Goal: Task Accomplishment & Management: Manage account settings

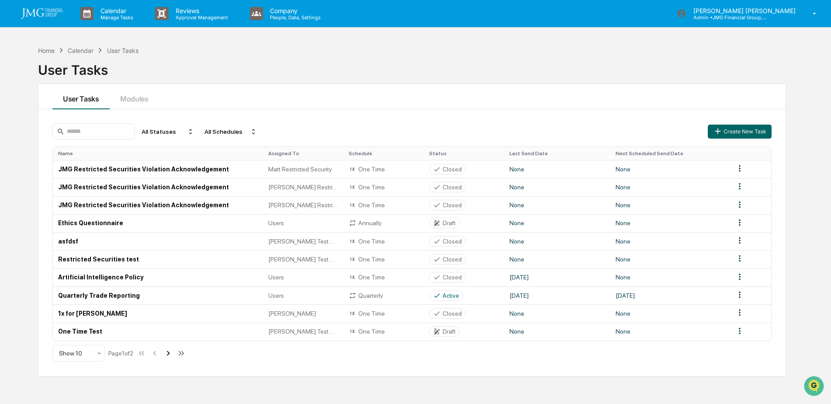
click at [170, 352] on icon at bounding box center [168, 352] width 3 height 5
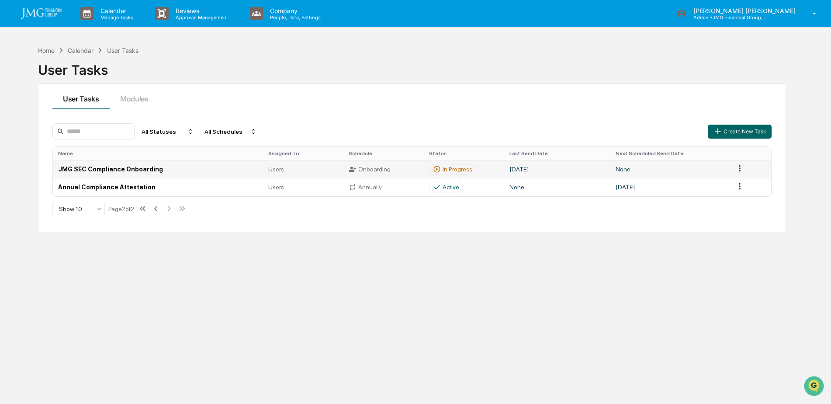
click at [170, 169] on td "JMG SEC Compliance Onboarding" at bounding box center [158, 169] width 210 height 18
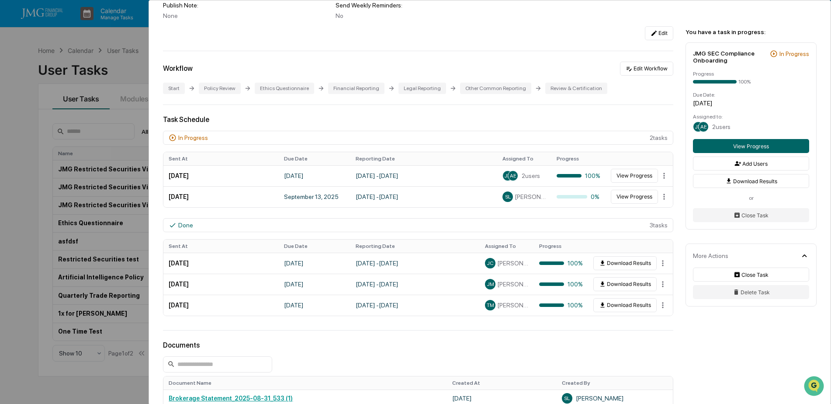
scroll to position [131, 0]
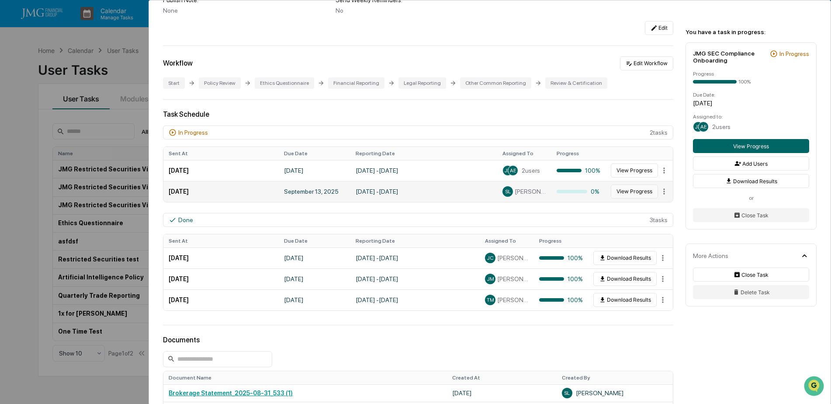
click at [622, 194] on button "View Progress" at bounding box center [634, 191] width 47 height 14
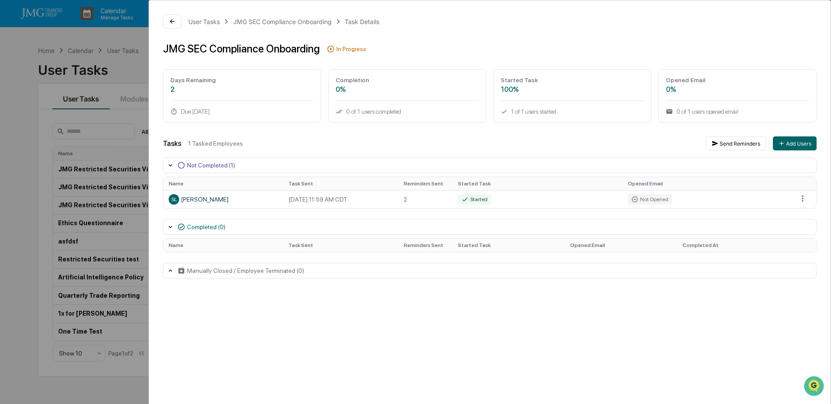
click at [23, 136] on div "User Tasks JMG SEC Compliance Onboarding Task Details JMG SEC Compliance Onboar…" at bounding box center [415, 202] width 831 height 404
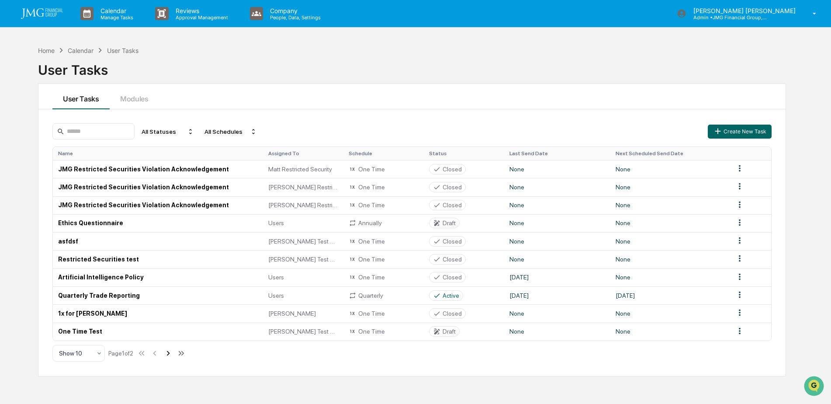
click at [170, 354] on icon at bounding box center [168, 352] width 3 height 5
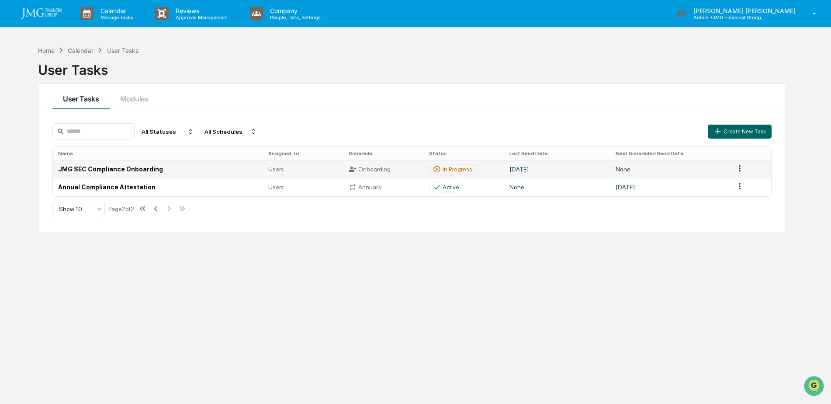
click at [193, 168] on td "JMG SEC Compliance Onboarding" at bounding box center [158, 169] width 210 height 18
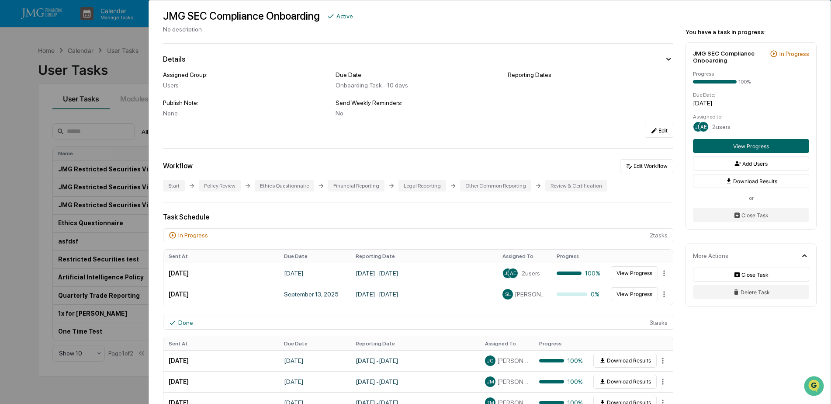
scroll to position [44, 0]
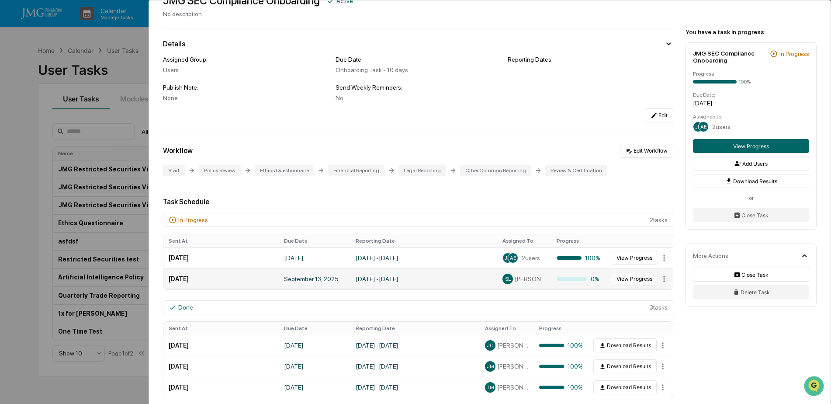
click at [614, 281] on button "View Progress" at bounding box center [634, 279] width 47 height 14
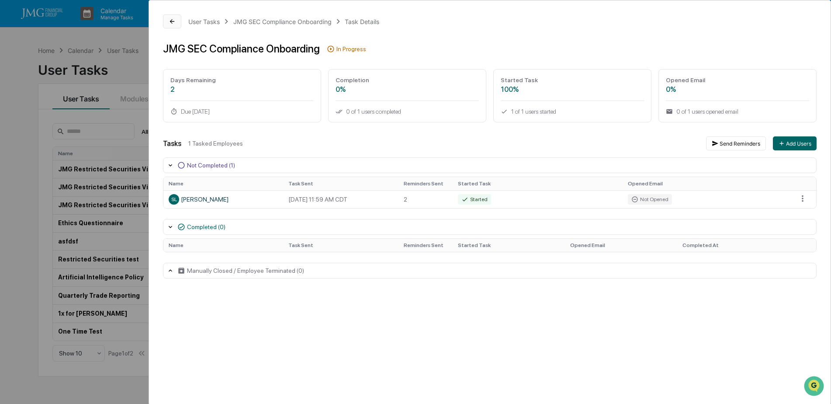
click at [168, 24] on button at bounding box center [172, 21] width 18 height 14
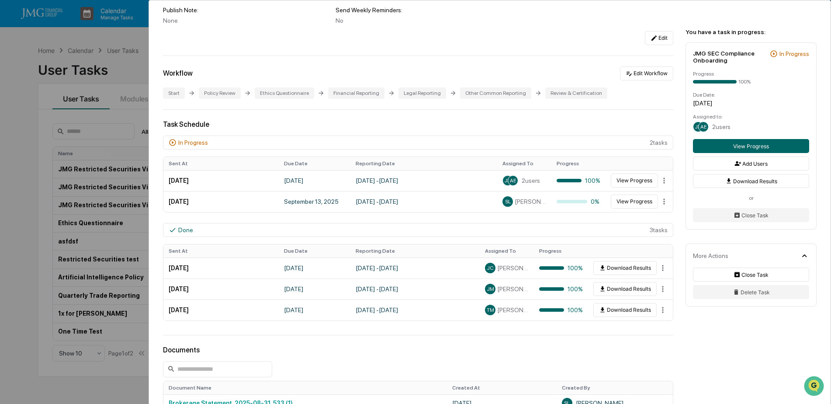
scroll to position [87, 0]
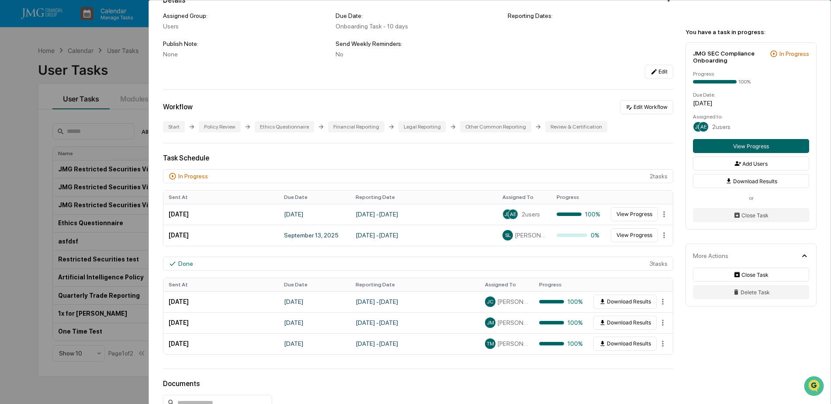
click at [113, 68] on div "User Tasks JMG SEC Compliance Onboarding JMG SEC Compliance Onboarding Active N…" at bounding box center [415, 202] width 831 height 404
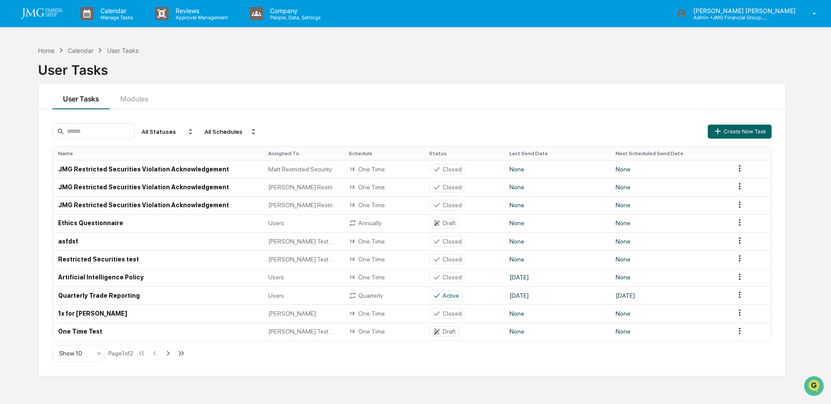
click at [168, 355] on icon at bounding box center [168, 353] width 10 height 10
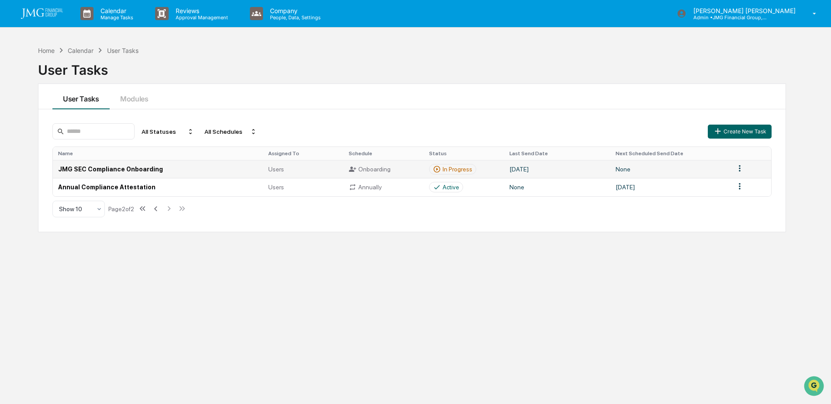
click at [215, 169] on td "JMG SEC Compliance Onboarding" at bounding box center [158, 169] width 210 height 18
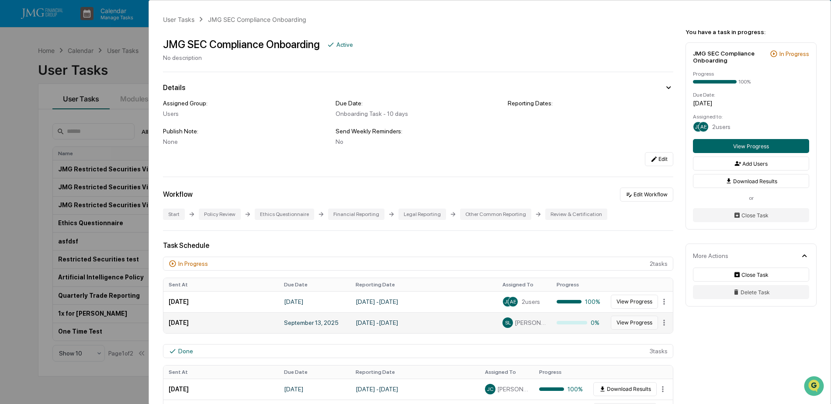
click at [628, 325] on button "View Progress" at bounding box center [634, 322] width 47 height 14
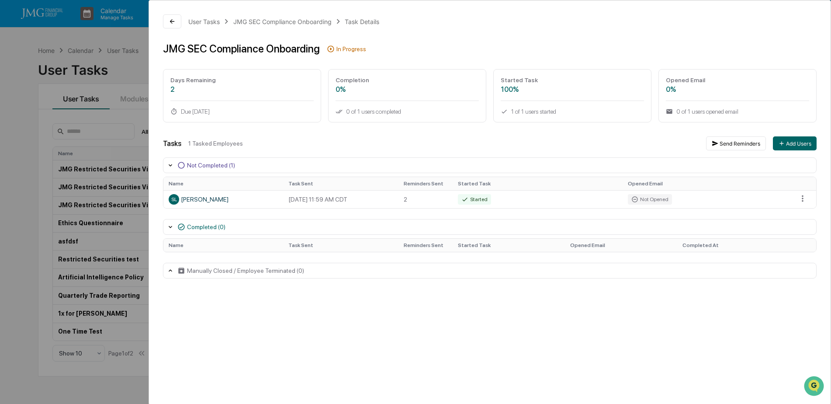
click at [113, 65] on div "User Tasks JMG SEC Compliance Onboarding Task Details JMG SEC Compliance Onboar…" at bounding box center [415, 202] width 831 height 404
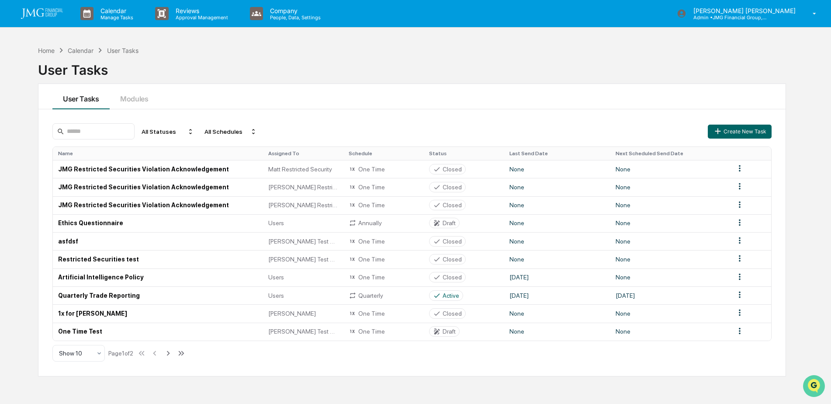
click at [810, 385] on img "Open customer support" at bounding box center [814, 385] width 22 height 17
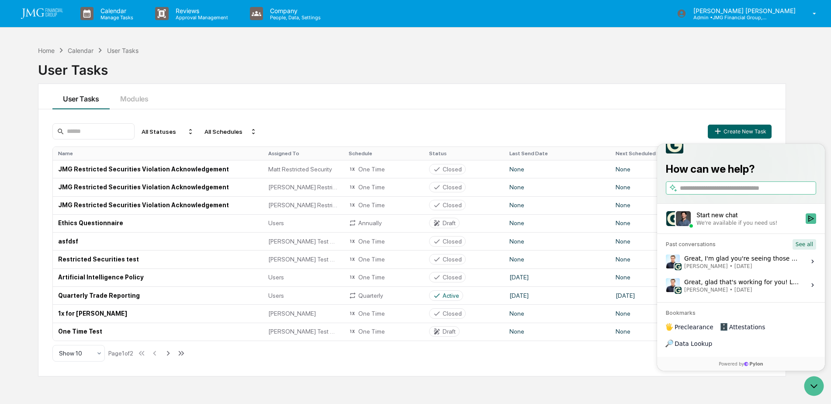
click at [804, 249] on button "See all" at bounding box center [804, 244] width 24 height 10
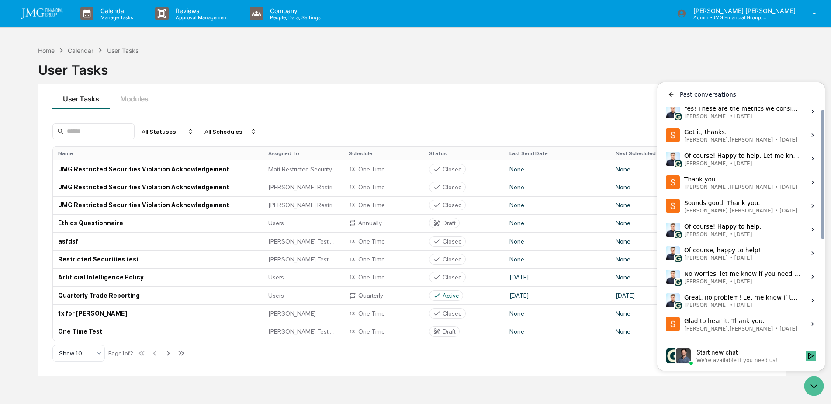
scroll to position [178, 0]
click at [771, 322] on label "Glad to hear it. Thank you. [PERSON_NAME].[PERSON_NAME] • [DATE] View issue" at bounding box center [740, 323] width 157 height 24
click at [666, 323] on button "View issue" at bounding box center [665, 323] width 0 height 0
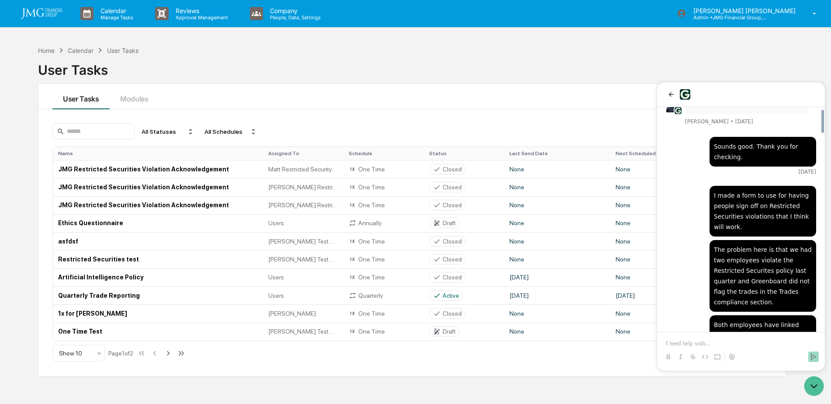
scroll to position [962, 0]
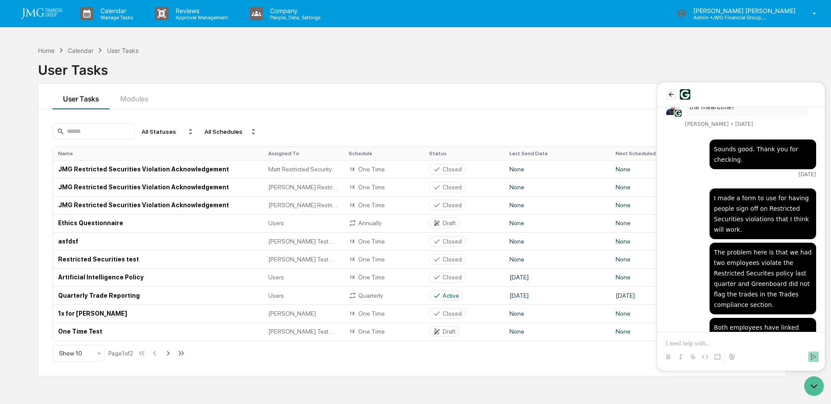
click at [668, 95] on icon "back" at bounding box center [670, 94] width 7 height 7
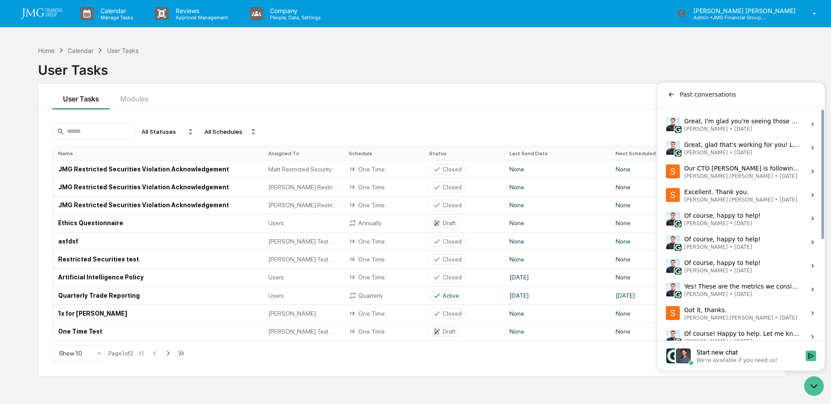
click at [758, 287] on div "Yes! These are the metrics we consider when marking a trade as competitive: At …" at bounding box center [742, 289] width 116 height 17
click at [666, 289] on button "View issue" at bounding box center [665, 289] width 0 height 0
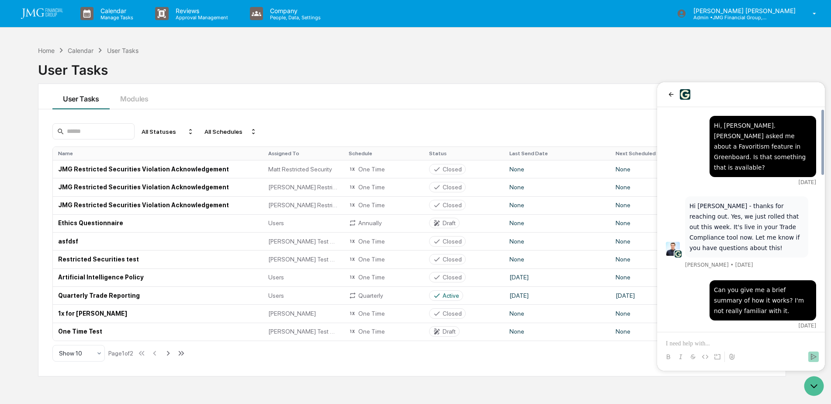
scroll to position [530, 0]
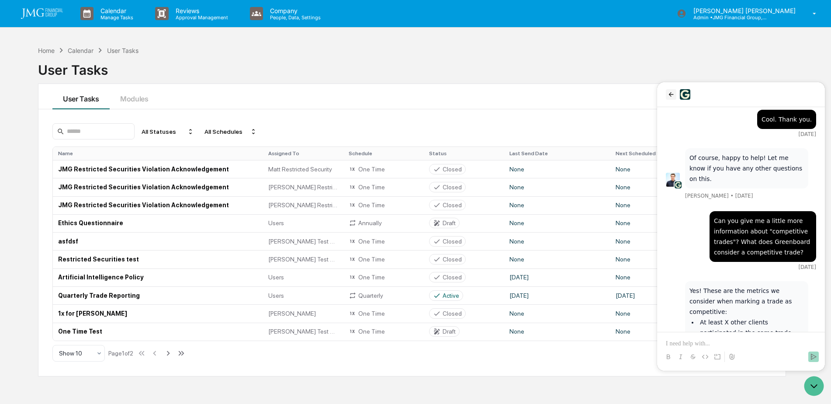
click at [673, 97] on icon "back" at bounding box center [670, 94] width 7 height 7
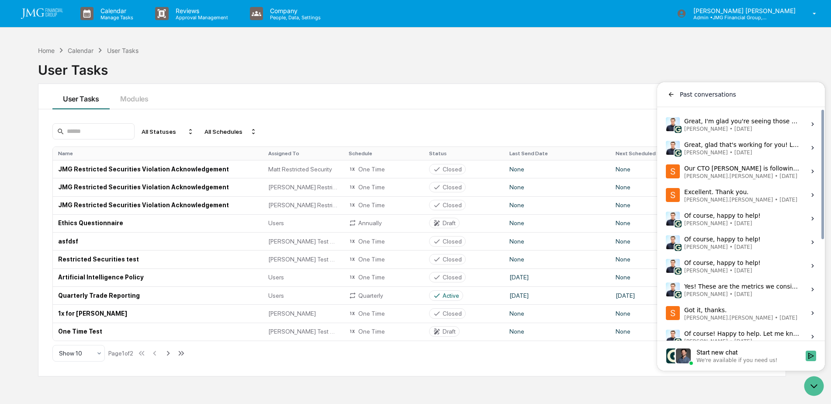
click at [773, 263] on label "Of course, happy to help! [PERSON_NAME] • [DATE] View issue" at bounding box center [740, 266] width 157 height 24
click at [666, 266] on button "View issue" at bounding box center [665, 266] width 0 height 0
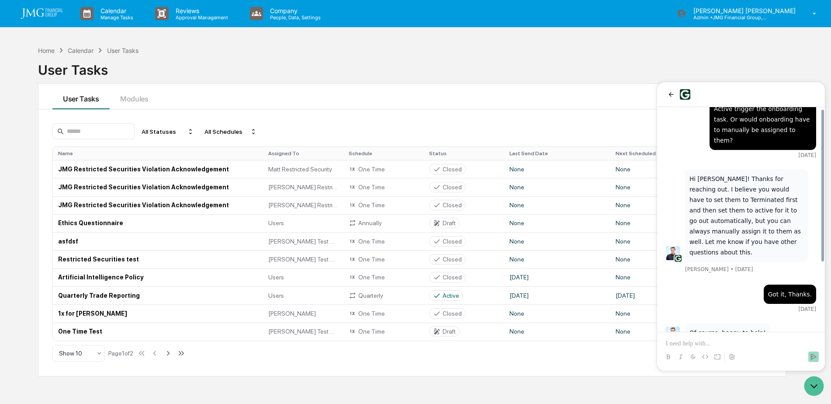
scroll to position [0, 0]
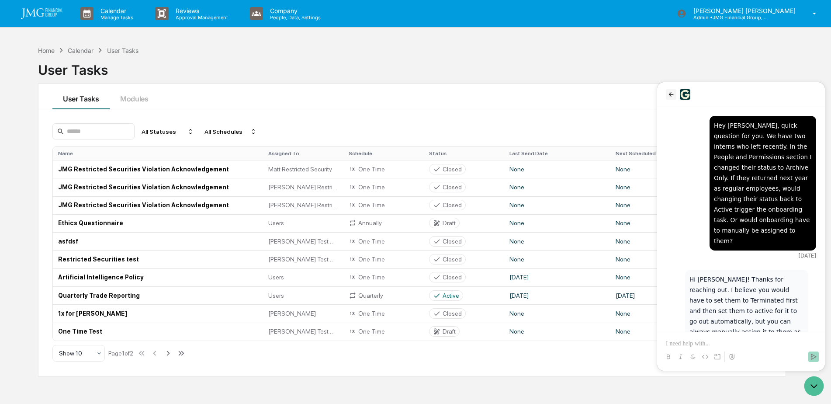
click at [671, 94] on icon "back" at bounding box center [670, 94] width 7 height 7
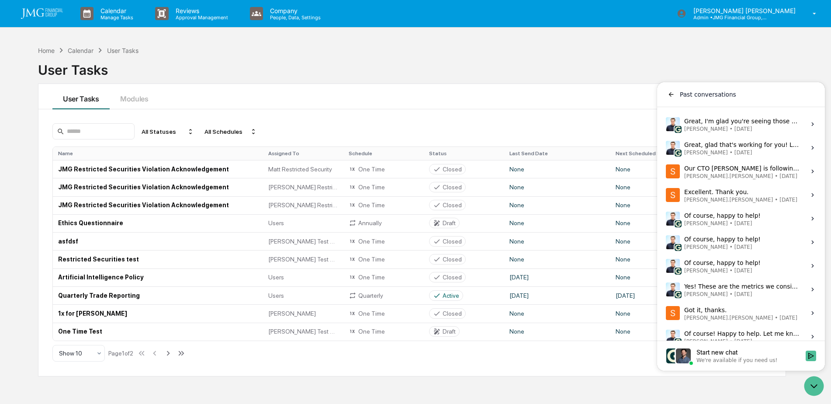
click at [640, 126] on div "All Statuses All Schedules Create New Task" at bounding box center [411, 131] width 719 height 16
click at [786, 129] on span "[PERSON_NAME] • [DATE]" at bounding box center [742, 128] width 116 height 7
click at [666, 124] on button "View issue" at bounding box center [665, 124] width 0 height 0
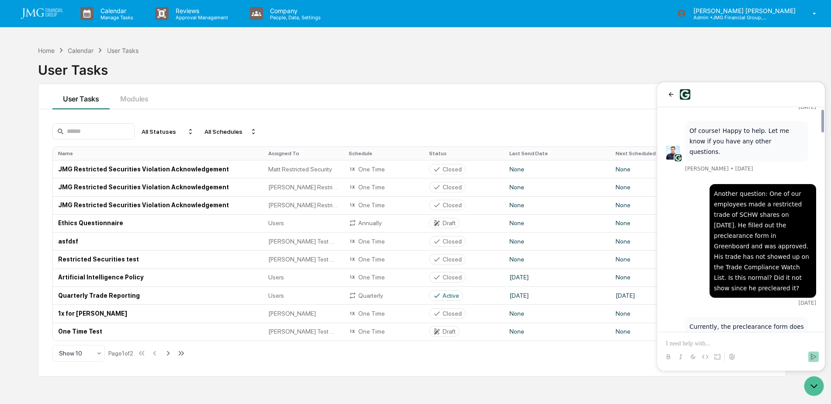
scroll to position [436, 0]
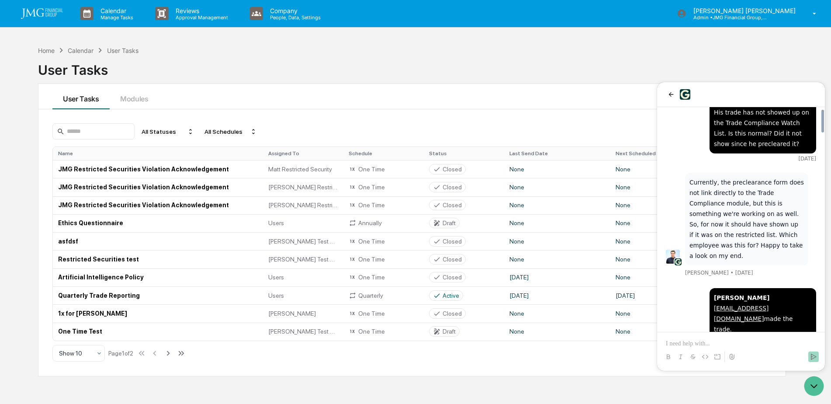
drag, startPoint x: 669, startPoint y: 90, endPoint x: 669, endPoint y: 125, distance: 34.5
click at [669, 91] on button "back" at bounding box center [671, 94] width 10 height 10
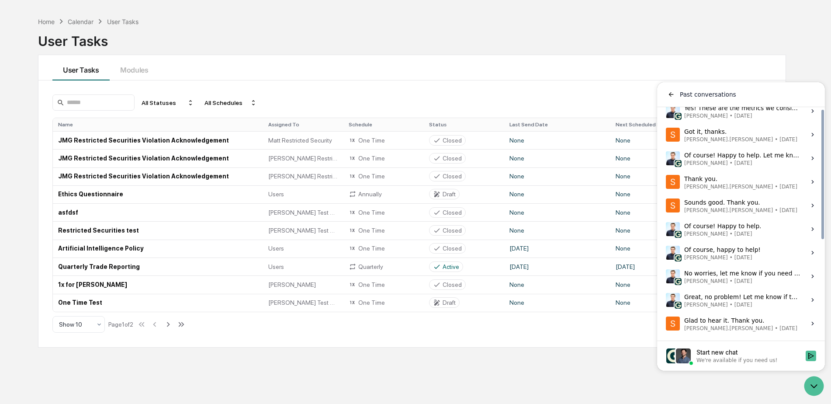
scroll to position [41, 0]
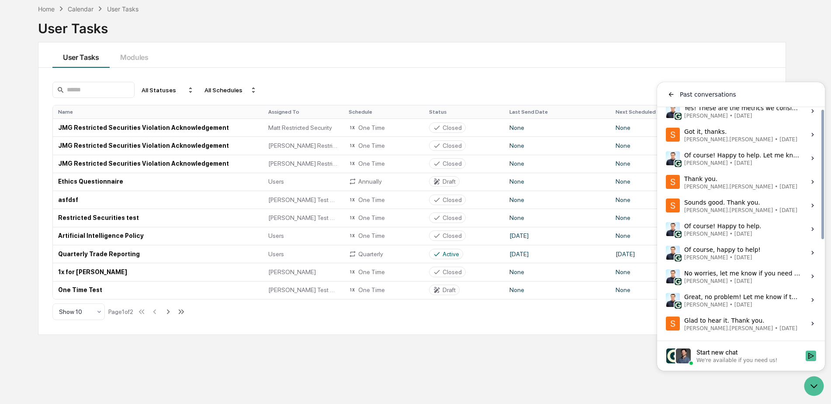
click at [600, 363] on div "Home Calendar User Tasks User Tasks User Tasks Modules All Statuses All Schedul…" at bounding box center [412, 202] width 774 height 404
click at [815, 385] on icon "Open customer support" at bounding box center [814, 386] width 22 height 22
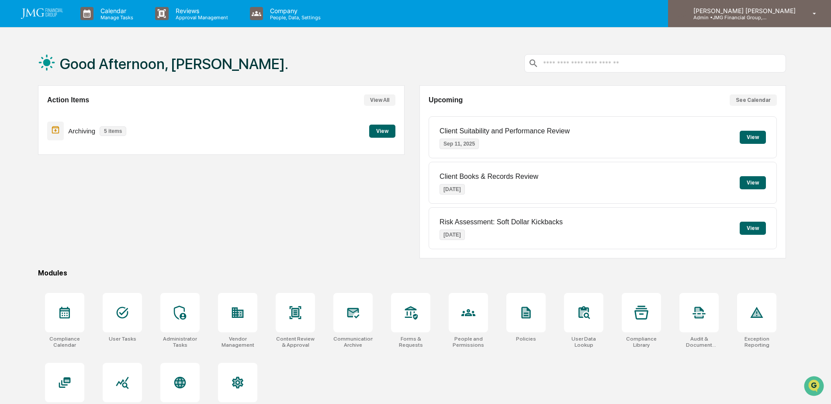
click at [735, 15] on p "Admin • JMG Financial Group, Ltd." at bounding box center [726, 17] width 81 height 6
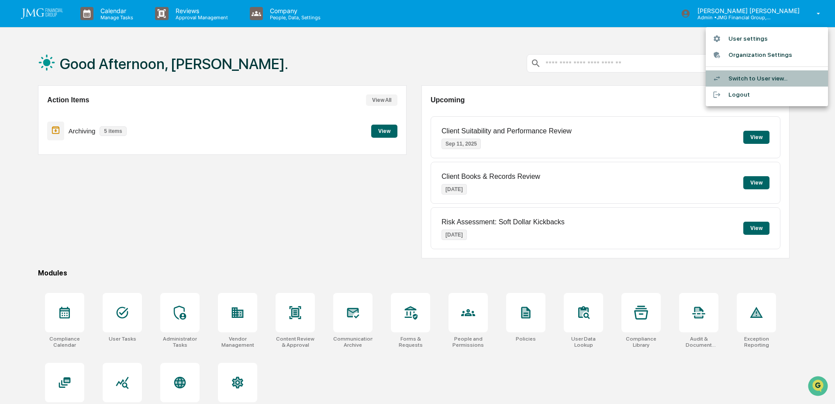
click at [761, 75] on li "Switch to User view..." at bounding box center [767, 78] width 122 height 16
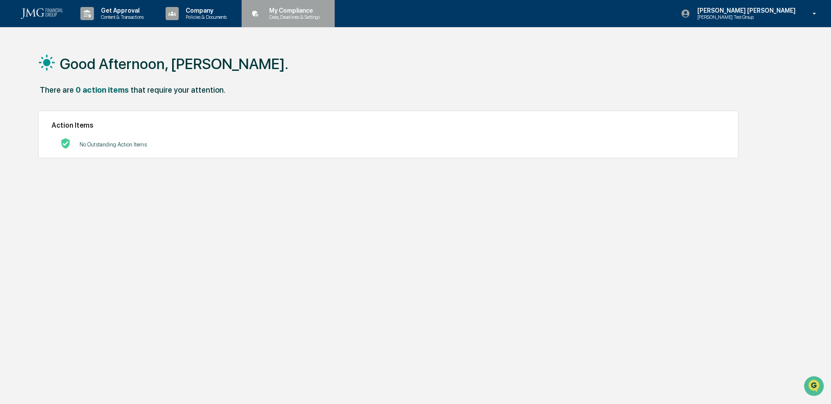
click at [297, 17] on p "Data, Deadlines & Settings" at bounding box center [293, 17] width 62 height 6
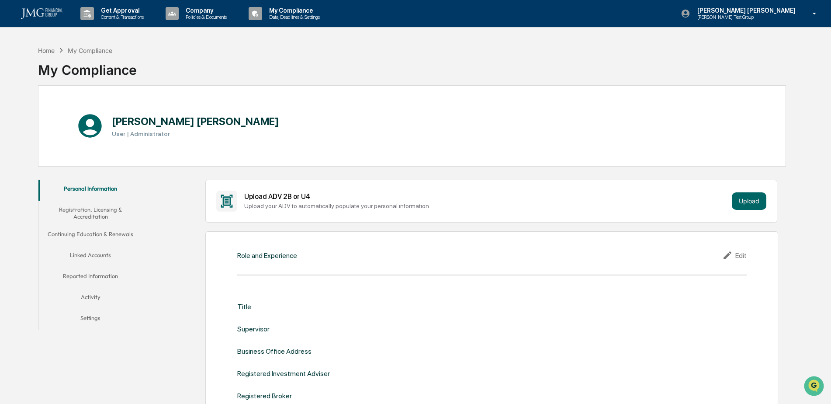
click at [103, 258] on button "Linked Accounts" at bounding box center [90, 256] width 104 height 21
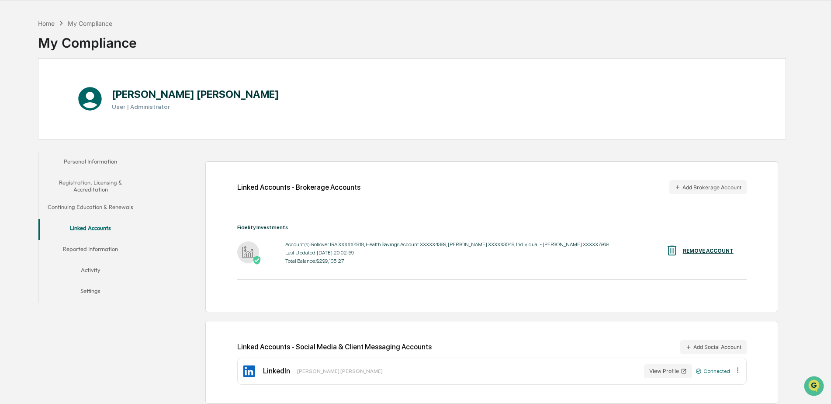
scroll to position [41, 0]
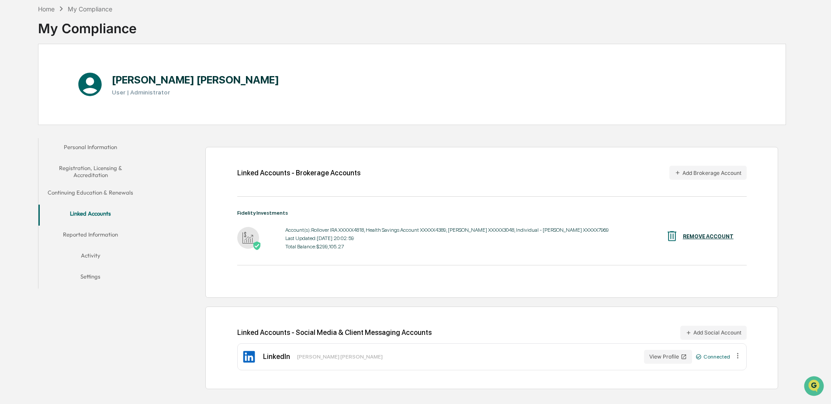
click at [99, 254] on button "Activity" at bounding box center [90, 256] width 104 height 21
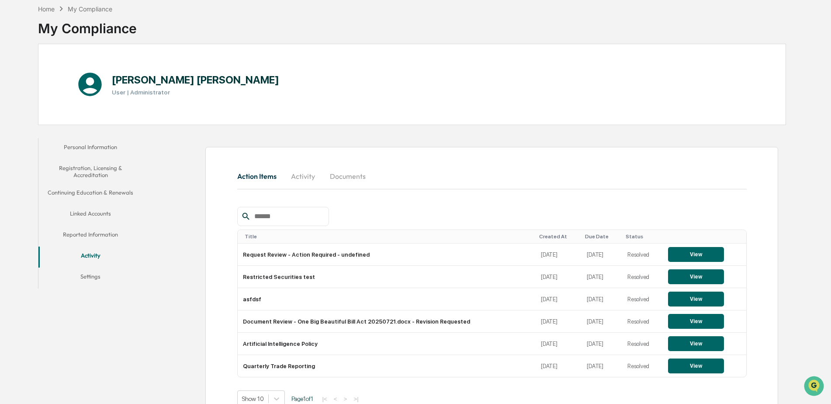
click at [116, 233] on button "Reported Information" at bounding box center [90, 235] width 104 height 21
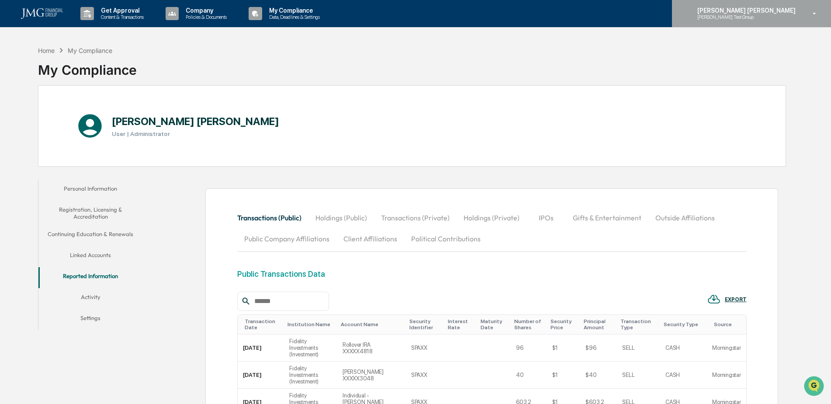
click at [776, 16] on p "[PERSON_NAME] Test Group" at bounding box center [733, 17] width 86 height 6
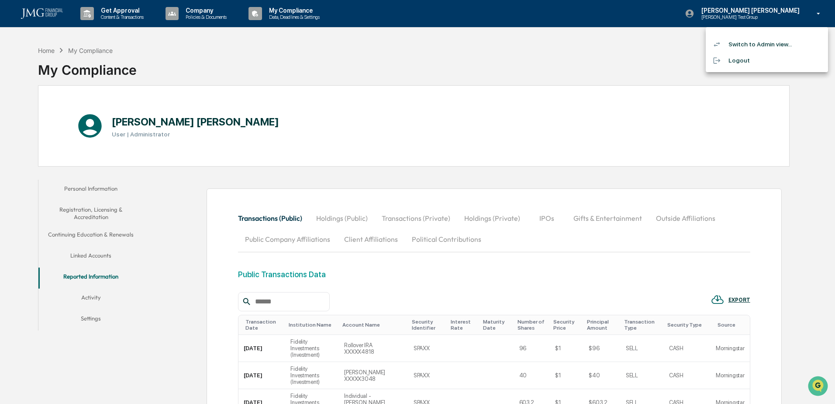
click at [746, 62] on li "Logout" at bounding box center [767, 60] width 122 height 16
